Goal: Information Seeking & Learning: Learn about a topic

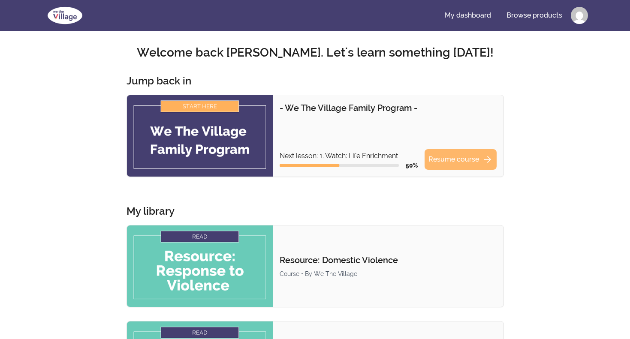
click at [457, 157] on link "Resume course arrow_forward" at bounding box center [461, 159] width 72 height 21
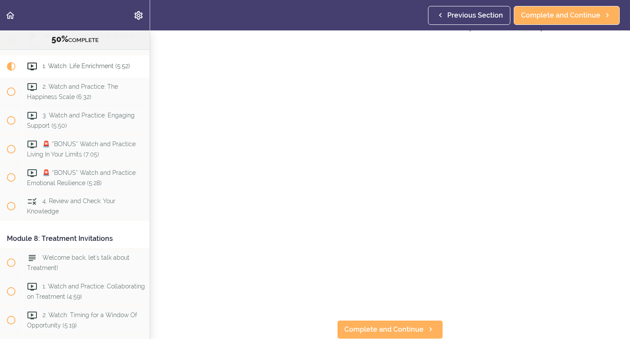
scroll to position [48, 0]
click at [413, 334] on span "Complete and Continue" at bounding box center [383, 330] width 79 height 10
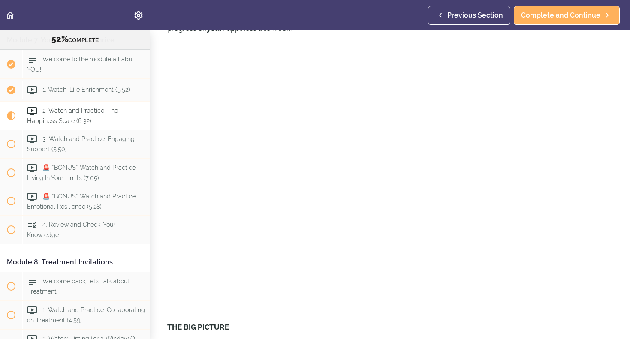
scroll to position [1190, 0]
drag, startPoint x: 258, startPoint y: 33, endPoint x: 259, endPoint y: 39, distance: 6.4
click at [258, 33] on p "Click the video below and watch to learn how to complete the Happiness Scale an…" at bounding box center [390, 22] width 446 height 26
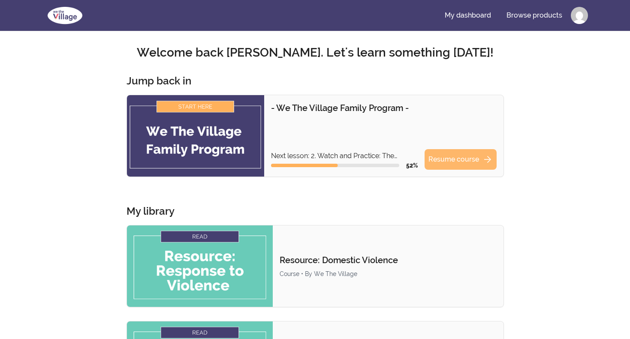
click at [460, 156] on link "Resume course arrow_forward" at bounding box center [461, 159] width 72 height 21
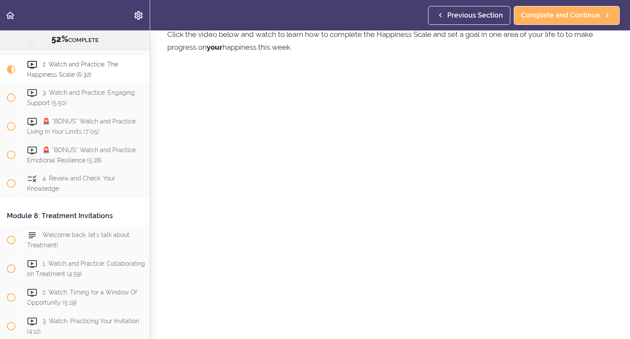
scroll to position [39, 0]
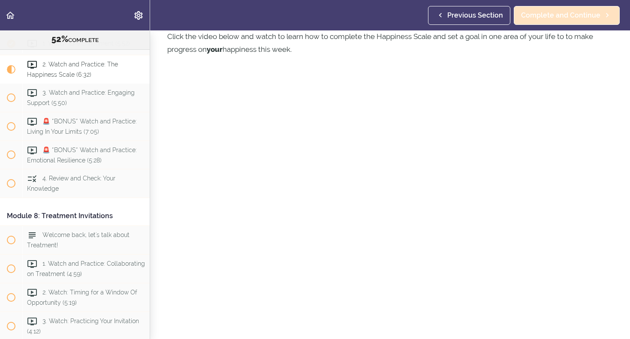
click at [560, 21] on link "Complete and Continue" at bounding box center [567, 15] width 106 height 19
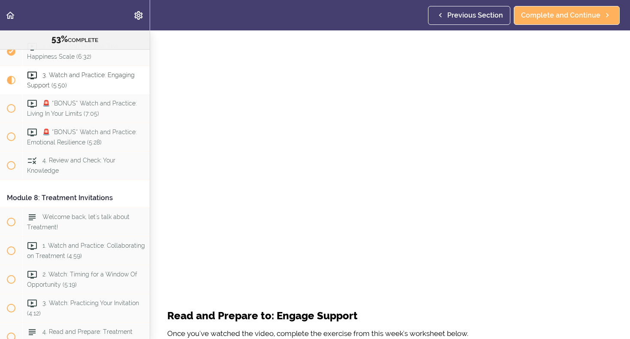
scroll to position [106, 0]
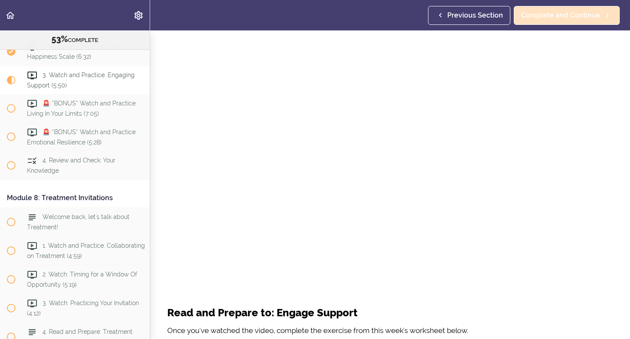
click at [548, 18] on span "Complete and Continue" at bounding box center [560, 15] width 79 height 10
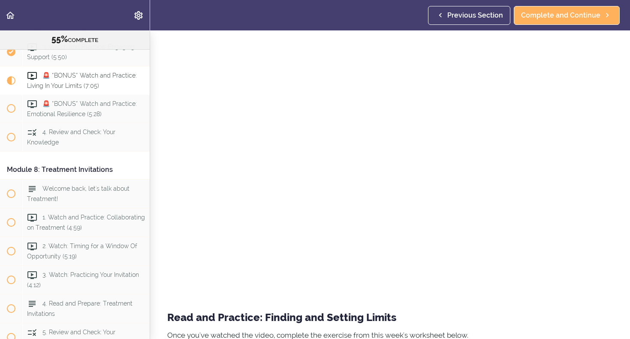
scroll to position [68, 0]
